Goal: Information Seeking & Learning: Compare options

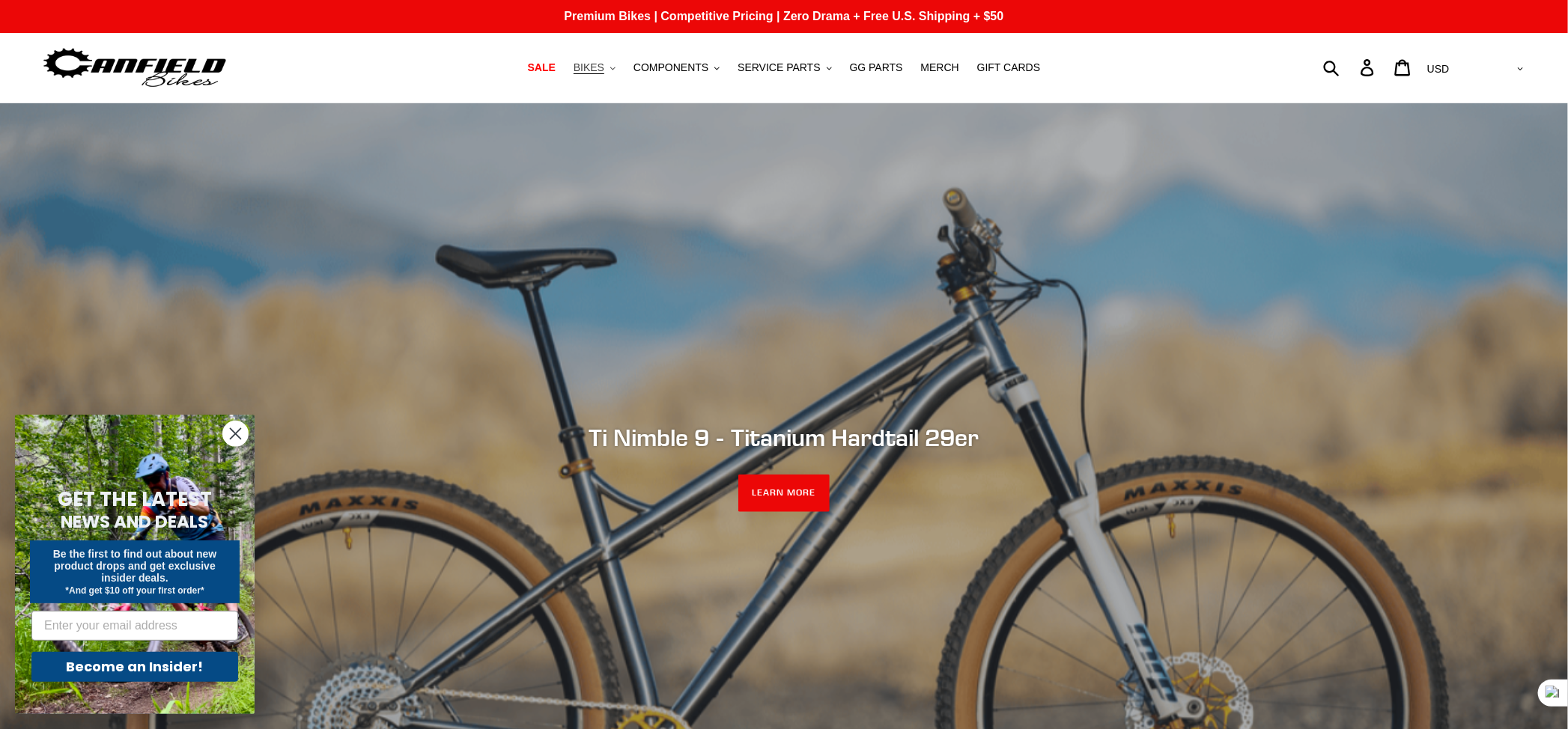
click at [604, 65] on span "BIKES" at bounding box center [588, 68] width 30 height 13
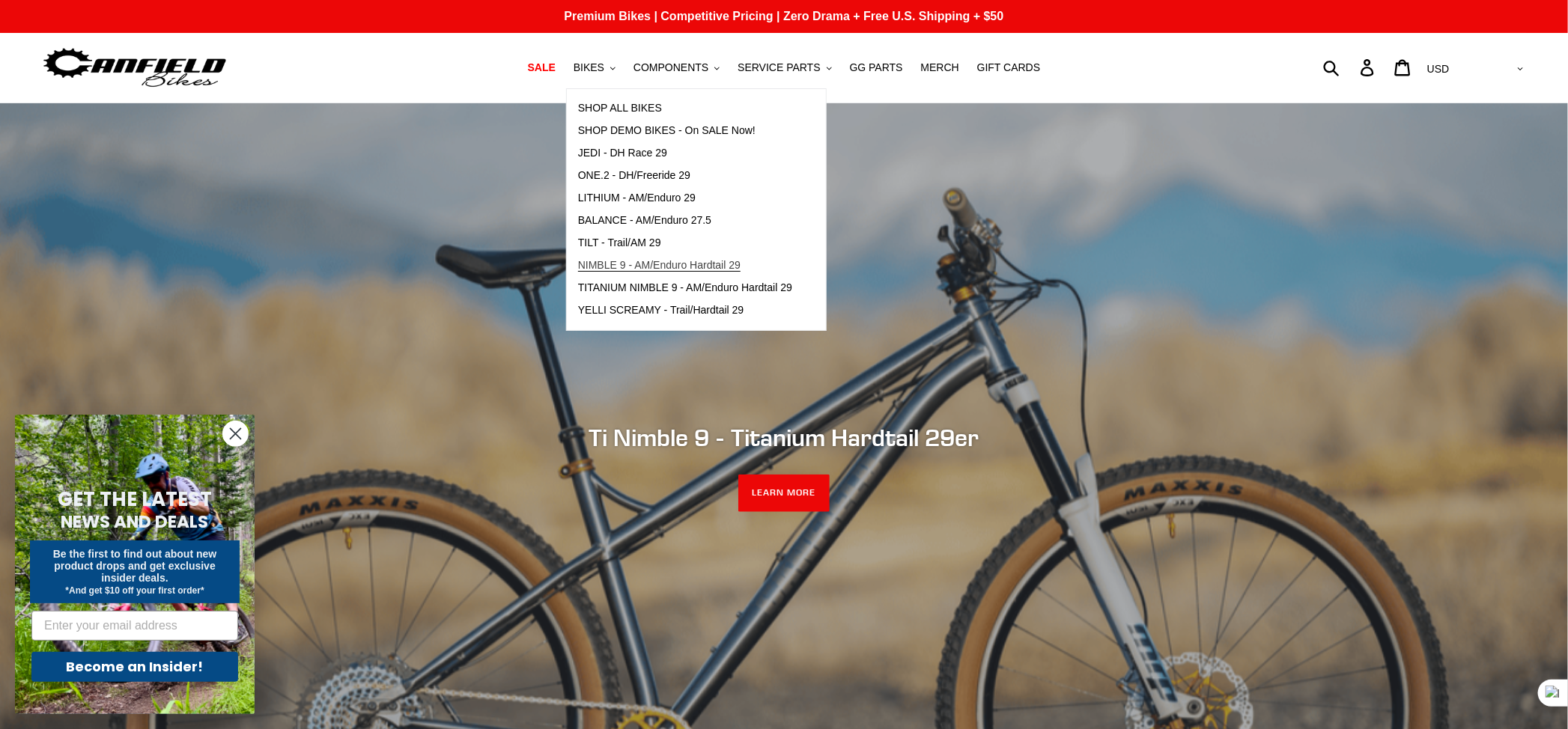
click at [700, 260] on span "NIMBLE 9 - AM/Enduro Hardtail 29" at bounding box center [658, 265] width 162 height 13
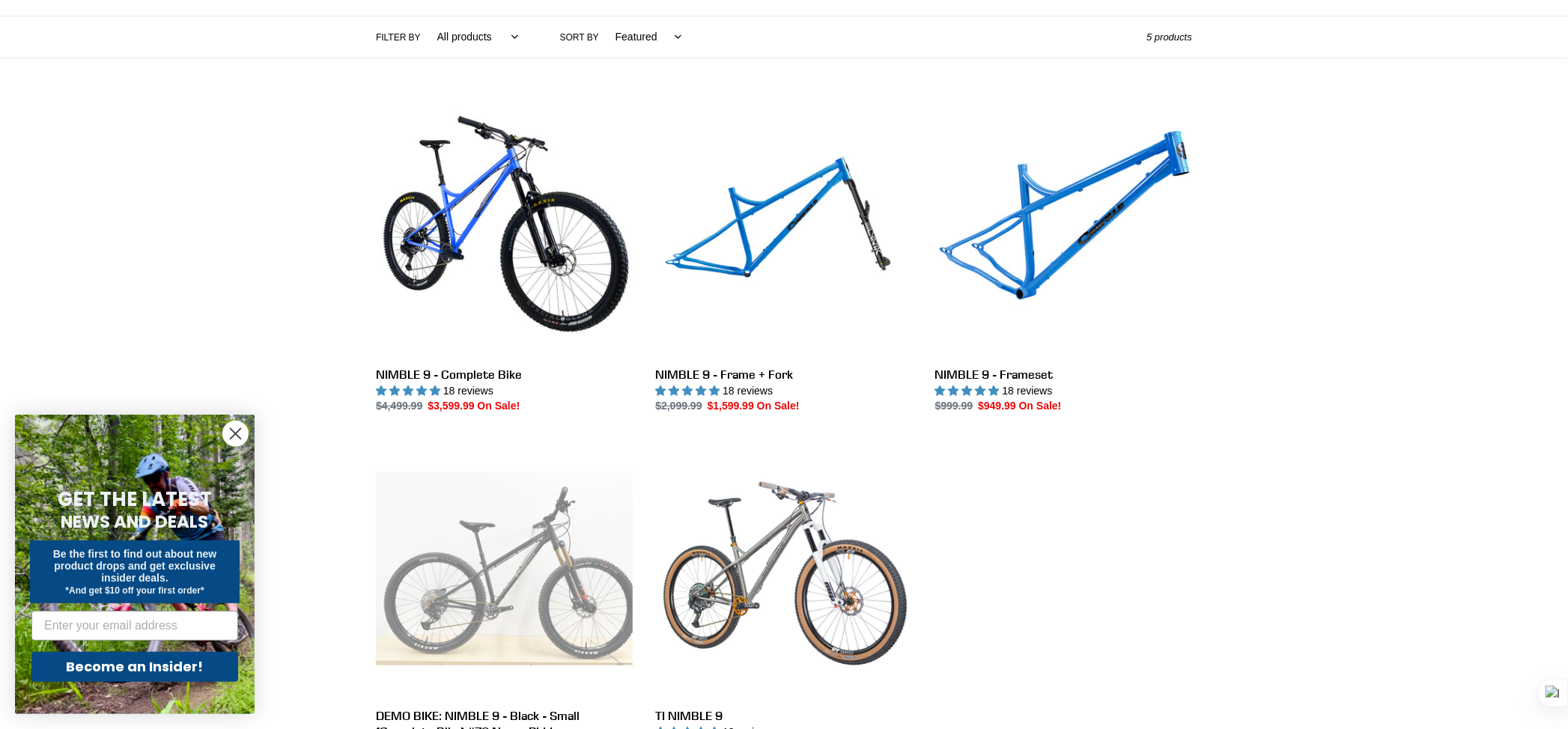
scroll to position [340, 0]
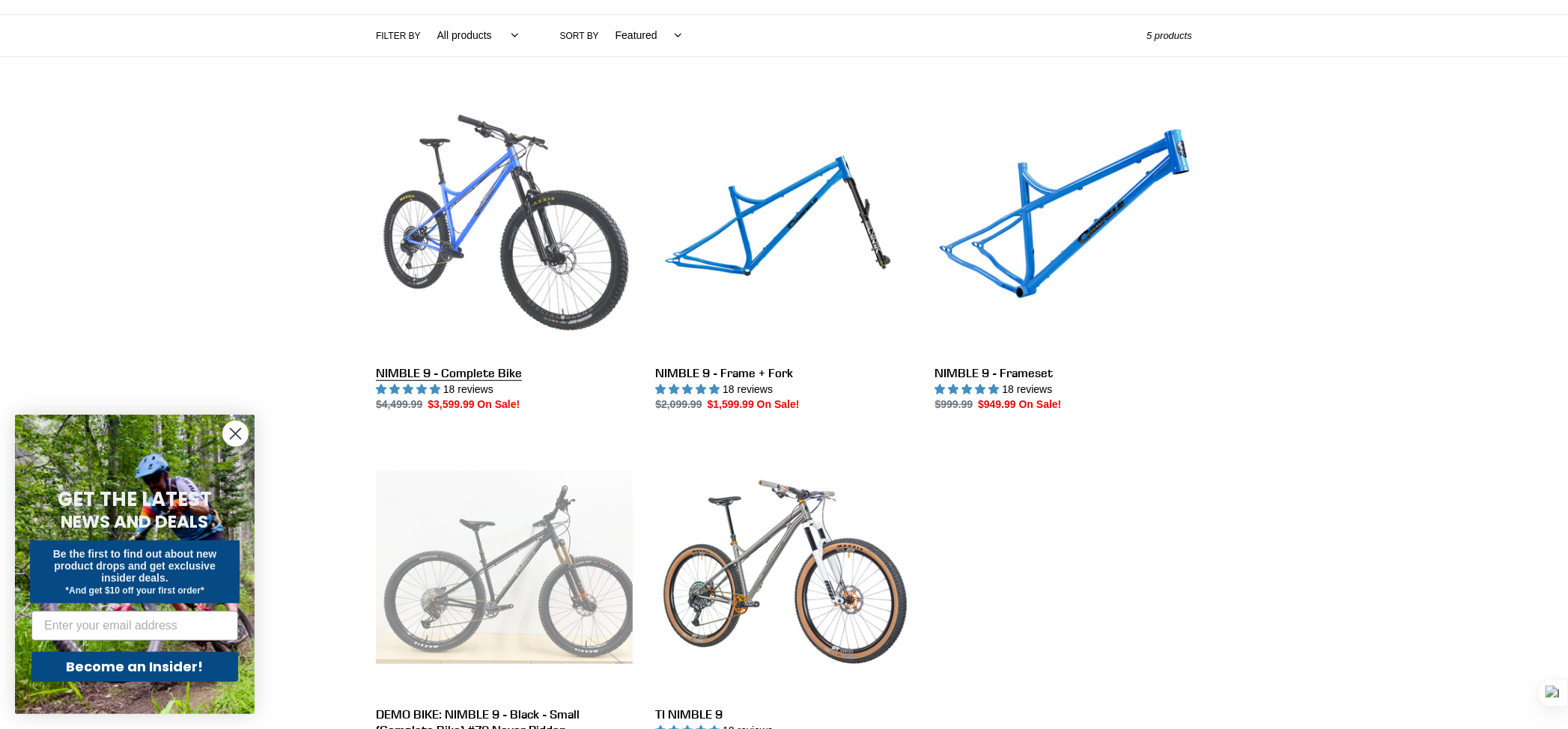
click at [541, 250] on link "NIMBLE 9 - Complete Bike" at bounding box center [504, 255] width 256 height 315
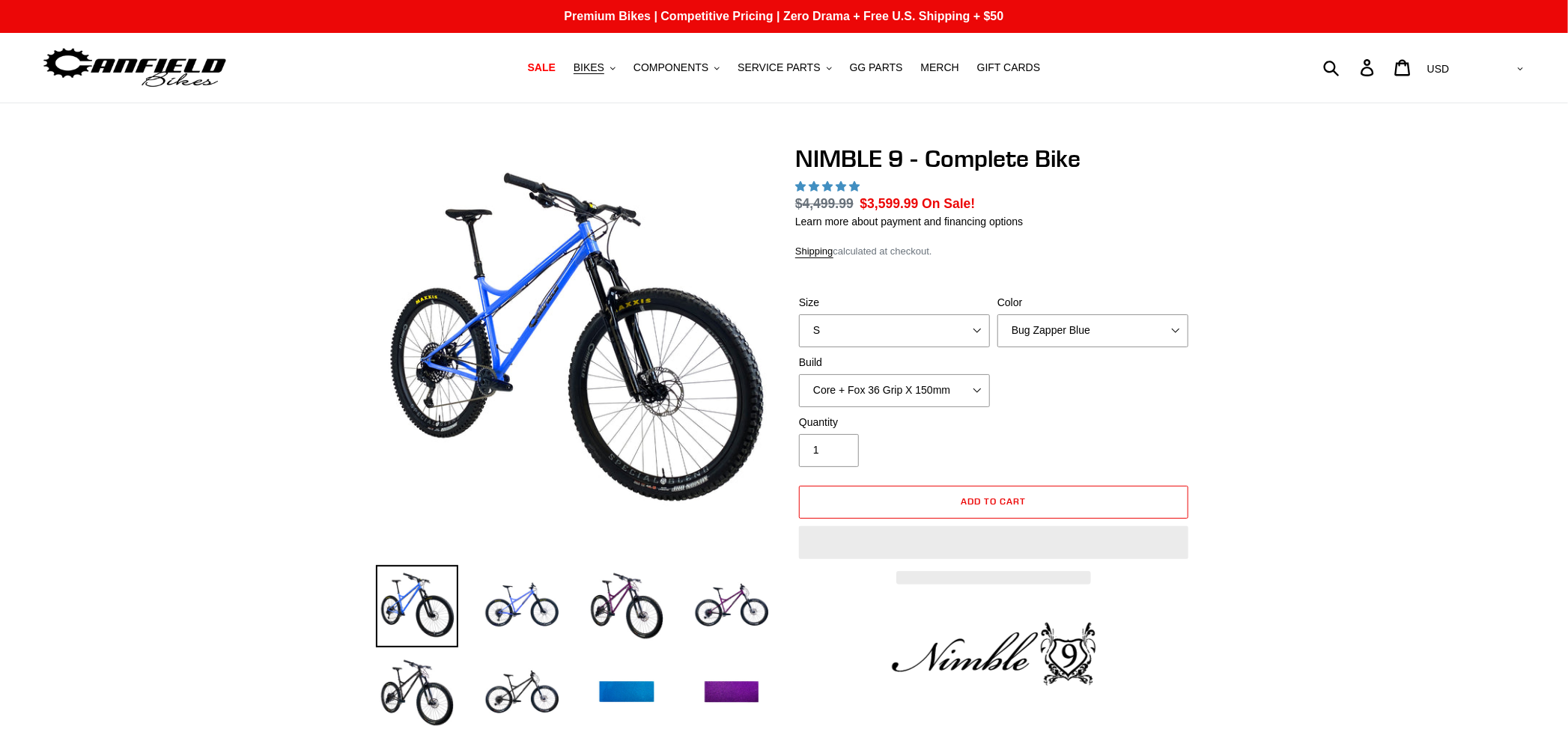
select select "highest-rating"
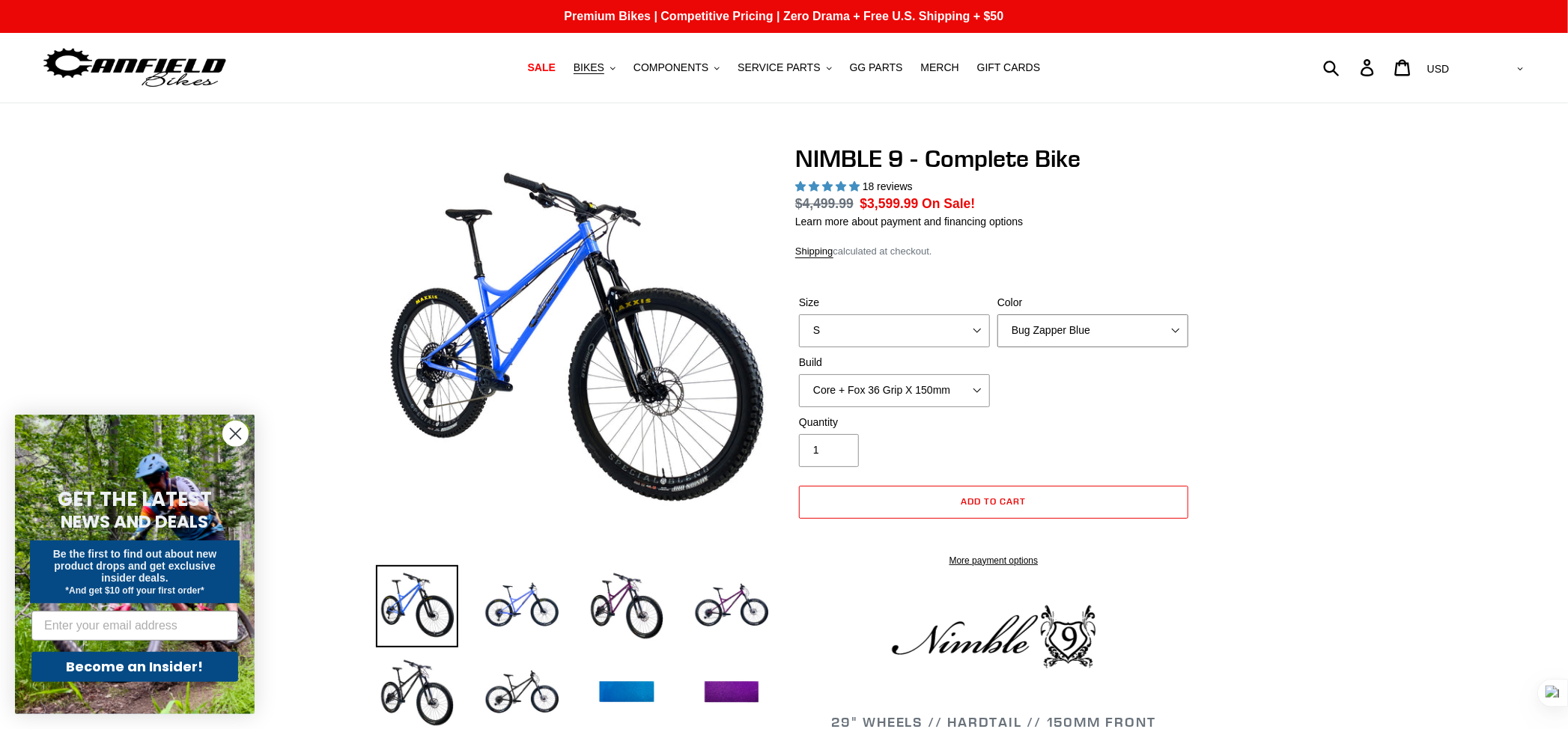
click at [1079, 325] on select "Bug Zapper Blue Purple Haze - Sold Out Galaxy Black" at bounding box center [1092, 331] width 191 height 33
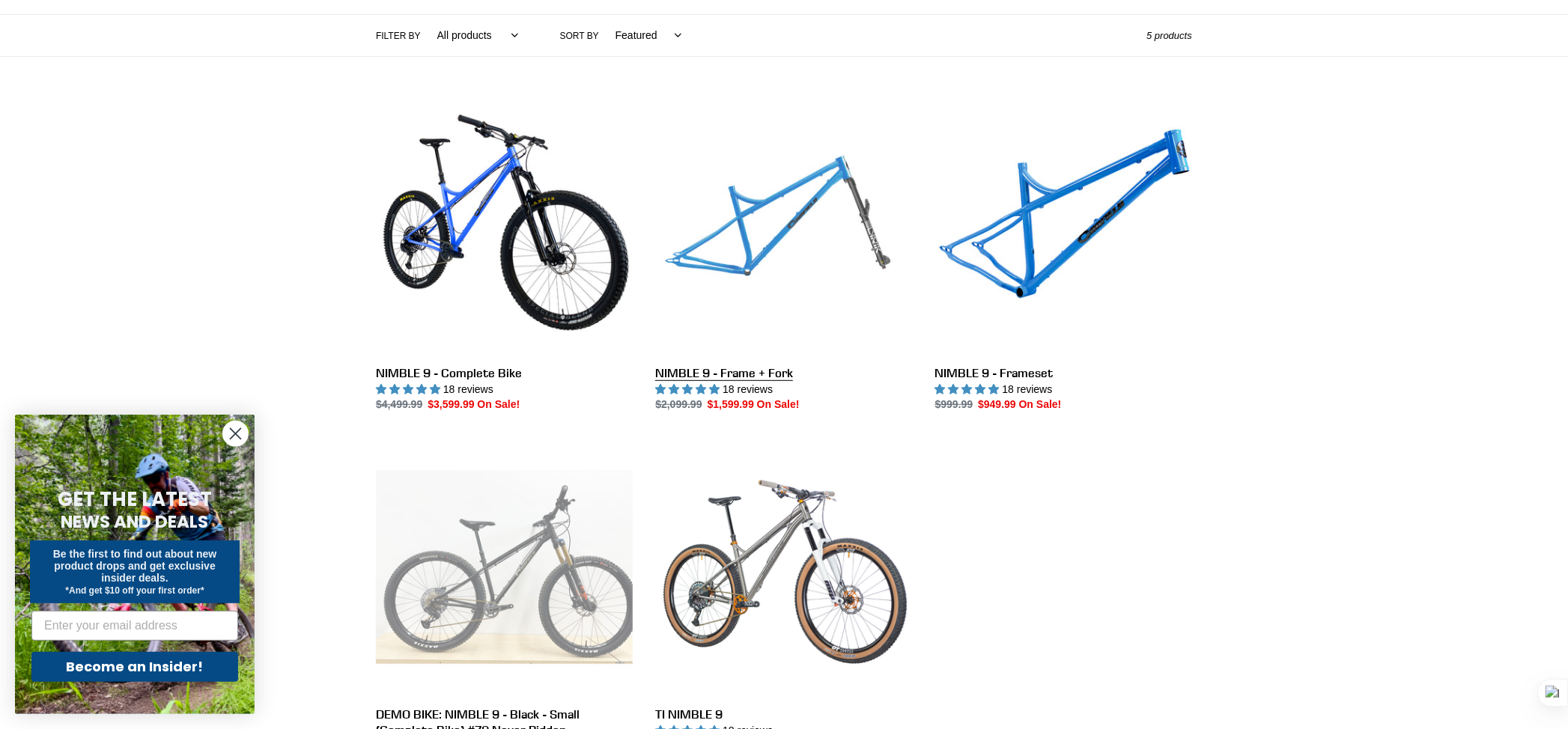
click at [729, 194] on link "NIMBLE 9 - Frame + Fork" at bounding box center [783, 255] width 256 height 315
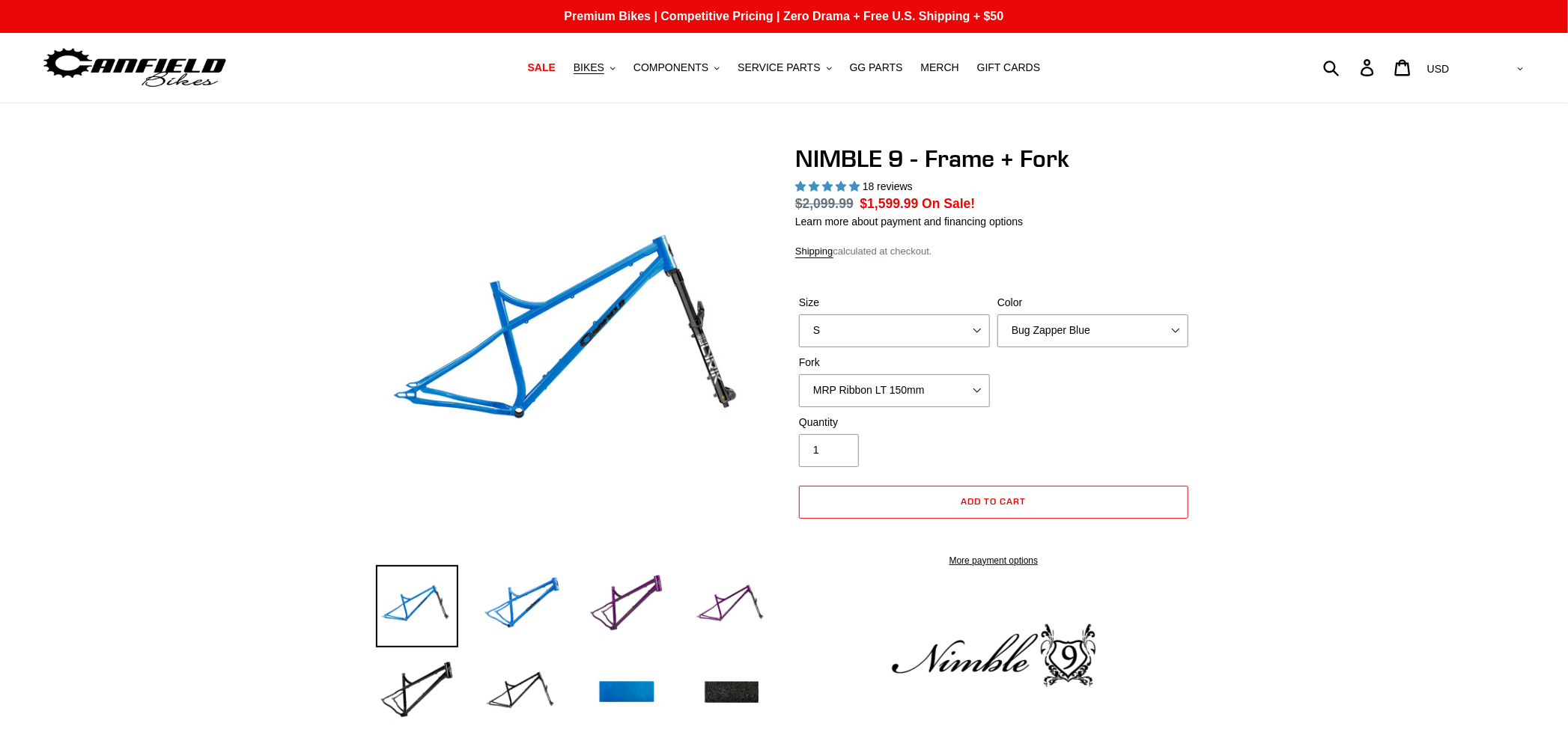
select select "highest-rating"
click at [1144, 323] on select "Bug Zapper Blue Purple Haze - Sold Out Galaxy Black" at bounding box center [1092, 331] width 191 height 33
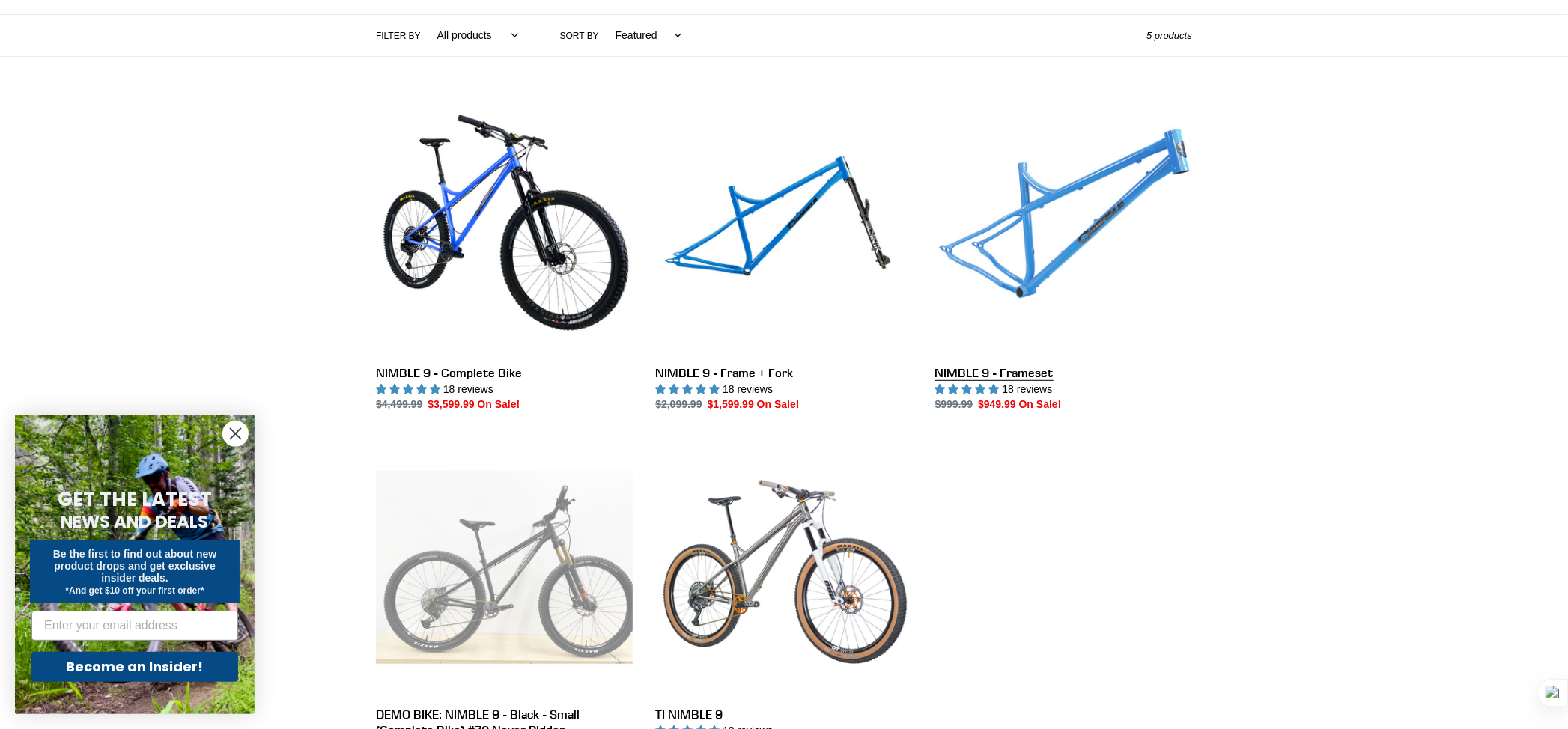
click at [1051, 208] on link "NIMBLE 9 - Frameset" at bounding box center [1063, 255] width 256 height 315
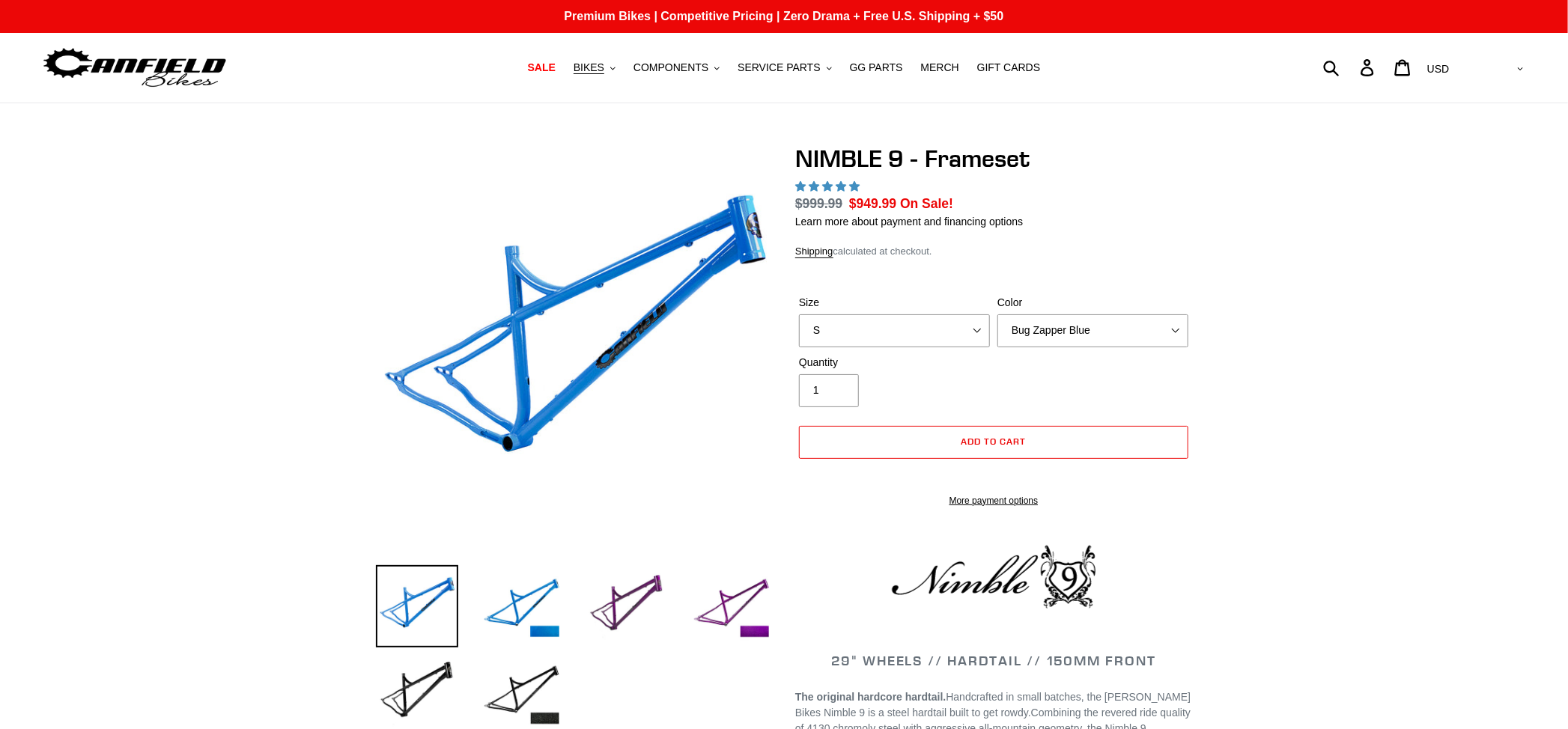
select select "highest-rating"
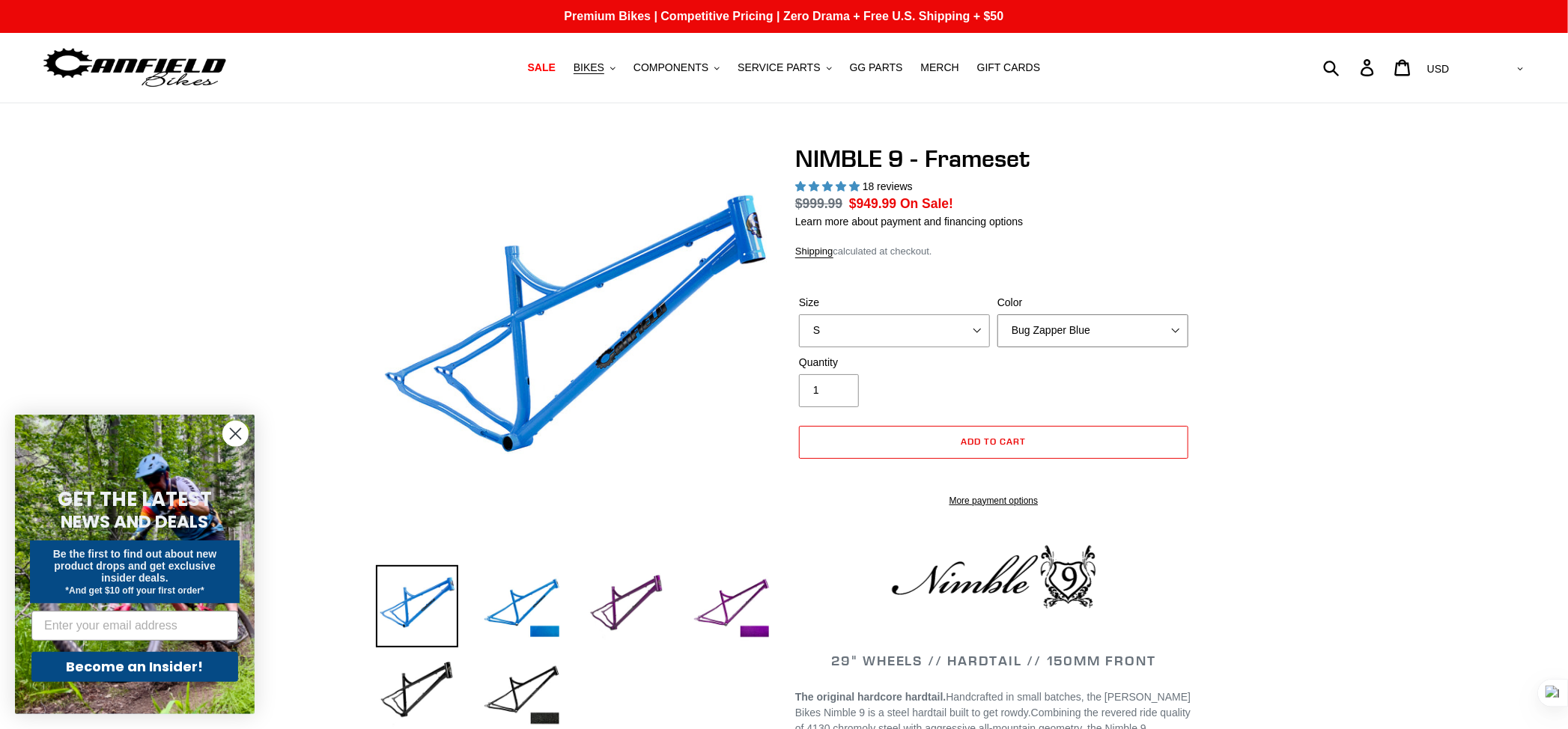
click at [1125, 324] on select "Bug Zapper Blue Purple Haze -Sold Out Galaxy Black" at bounding box center [1092, 331] width 191 height 33
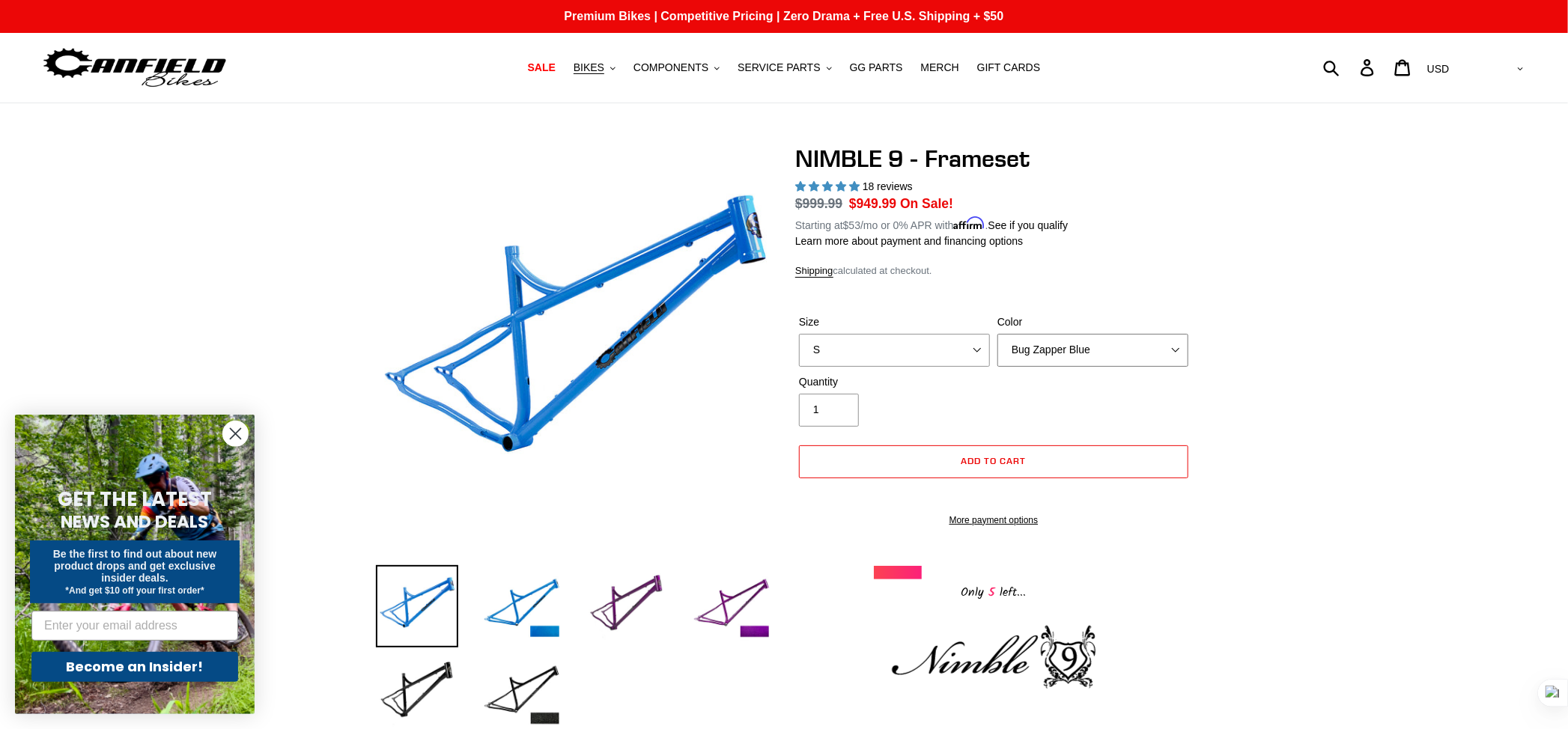
select select "Purple Haze -Sold Out"
click at [997, 334] on select "Bug Zapper Blue Purple Haze -Sold Out Galaxy Black" at bounding box center [1092, 351] width 191 height 33
